Goal: Task Accomplishment & Management: Complete application form

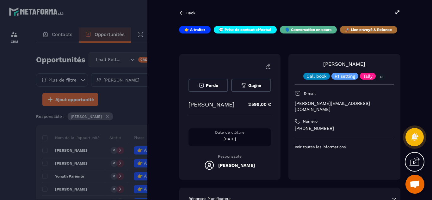
scroll to position [152, 0]
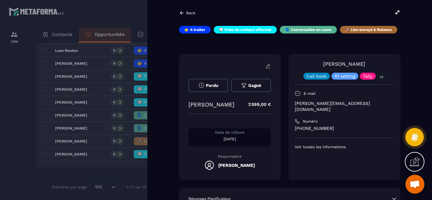
click at [273, 142] on div "Perdu Gagné [PERSON_NAME] 2 599,00 € Date de clôture [DATE] Responsable [PERSON…" at bounding box center [229, 117] width 101 height 126
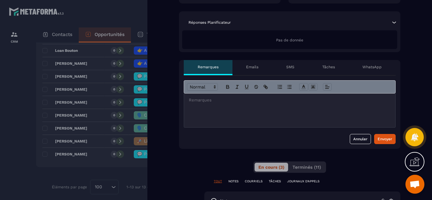
scroll to position [177, 0]
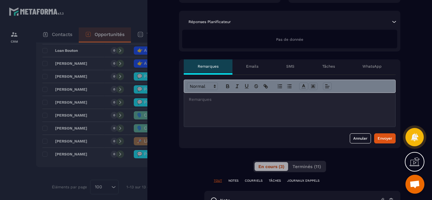
click at [329, 66] on p "Tâches" at bounding box center [328, 66] width 13 height 5
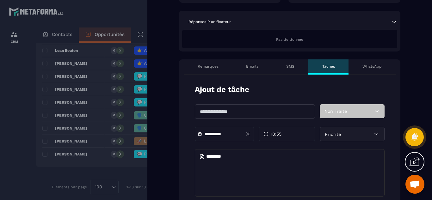
click at [249, 115] on input "text" at bounding box center [255, 111] width 120 height 15
type input "**********"
click at [200, 134] on icon at bounding box center [200, 132] width 2 height 1
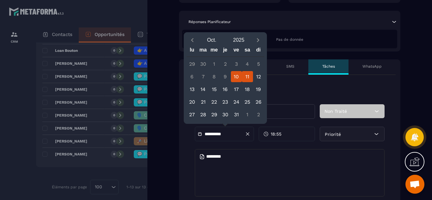
click at [248, 73] on div "11" at bounding box center [247, 76] width 11 height 11
type input "**********"
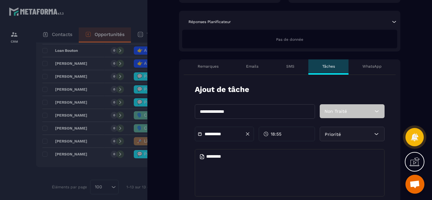
click at [279, 132] on span "18:55" at bounding box center [276, 134] width 11 height 6
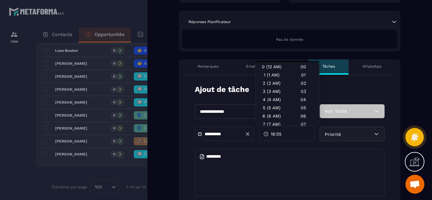
click at [290, 134] on div "18:55" at bounding box center [287, 134] width 56 height 15
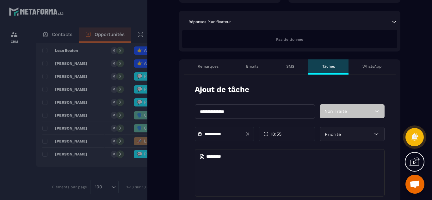
click at [285, 134] on div "18:55" at bounding box center [287, 134] width 56 height 15
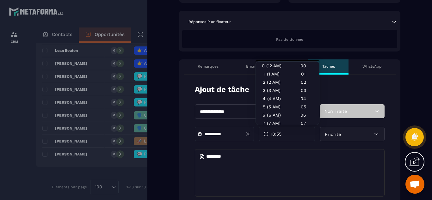
scroll to position [33, 0]
click at [304, 117] on div "10" at bounding box center [303, 115] width 32 height 8
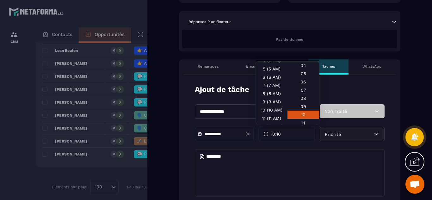
scroll to position [51, 0]
click at [267, 99] on div "10 (10 AM)" at bounding box center [272, 97] width 32 height 8
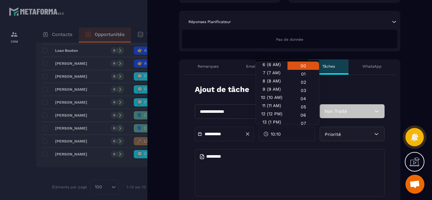
click at [301, 67] on div "00" at bounding box center [303, 66] width 32 height 8
click at [369, 134] on div "Priorité" at bounding box center [352, 134] width 65 height 15
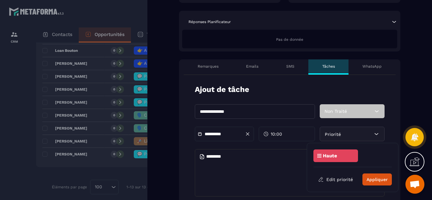
click at [376, 133] on icon at bounding box center [376, 134] width 6 height 6
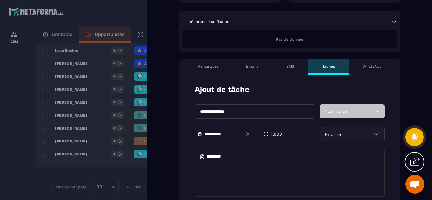
click at [376, 133] on icon at bounding box center [376, 134] width 6 height 6
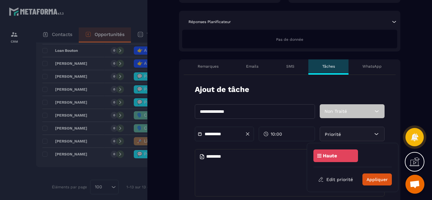
click at [175, 154] on div "Back 👉 A traiter 💬 Prise de contact effectué 🗣️ Conversation en cours 🚀 Lien en…" at bounding box center [289, 100] width 284 height 200
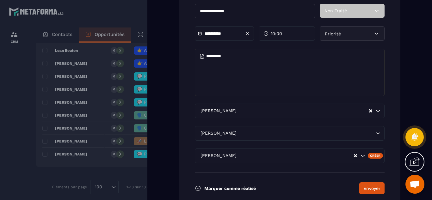
scroll to position [278, 0]
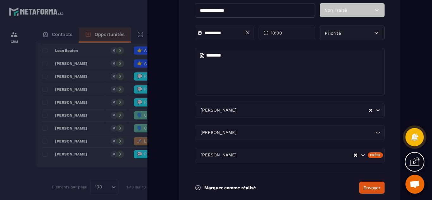
click at [376, 135] on icon "Search for option" at bounding box center [377, 133] width 6 height 6
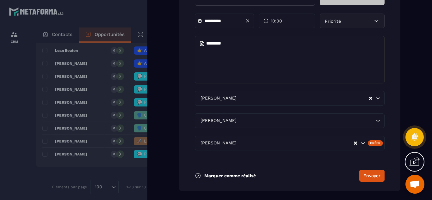
scroll to position [291, 0]
click at [198, 175] on icon at bounding box center [198, 175] width 6 height 6
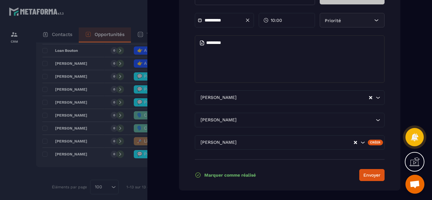
click at [198, 175] on icon at bounding box center [198, 175] width 6 height 6
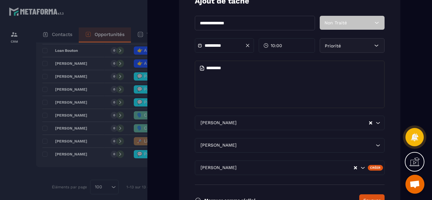
scroll to position [253, 0]
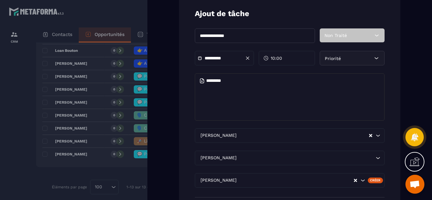
click at [233, 82] on textarea at bounding box center [290, 96] width 190 height 47
drag, startPoint x: 234, startPoint y: 81, endPoint x: 204, endPoint y: 79, distance: 30.4
click at [204, 79] on textarea at bounding box center [290, 96] width 190 height 47
type textarea "*"
type textarea "**********"
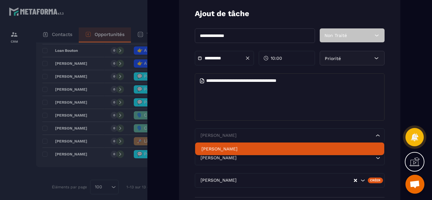
click at [376, 136] on icon "Search for option" at bounding box center [377, 135] width 6 height 6
click at [279, 146] on p "[PERSON_NAME]" at bounding box center [289, 149] width 176 height 6
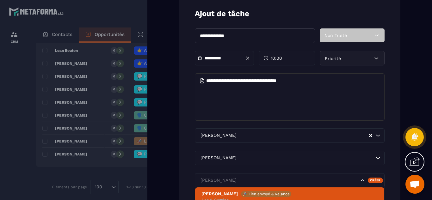
click at [363, 180] on icon "Search for option" at bounding box center [362, 180] width 6 height 6
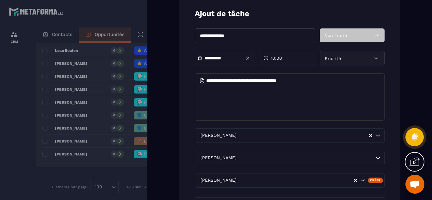
click at [363, 180] on icon "Search for option" at bounding box center [362, 180] width 6 height 6
click at [171, 171] on div "Back 👉 A traiter 💬 Prise de contact effectué 🗣️ Conversation en cours 🚀 Lien en…" at bounding box center [289, 100] width 284 height 200
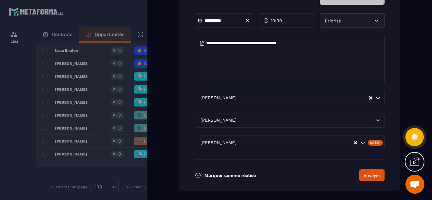
scroll to position [291, 0]
click at [363, 142] on icon "Search for option" at bounding box center [362, 142] width 6 height 6
click at [369, 174] on button "Envoyer" at bounding box center [371, 175] width 25 height 12
